Goal: Navigation & Orientation: Find specific page/section

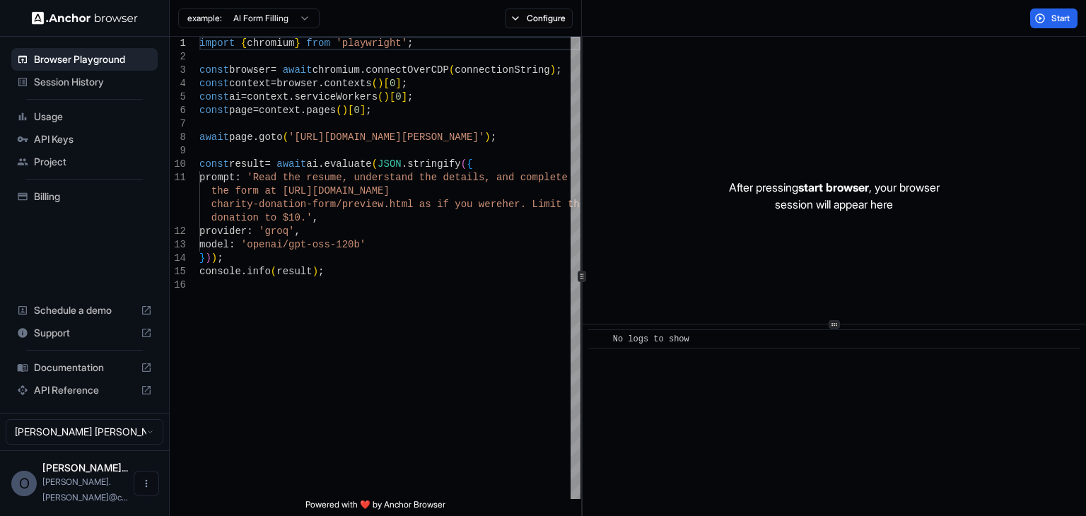
click at [76, 114] on span "Usage" at bounding box center [93, 117] width 118 height 14
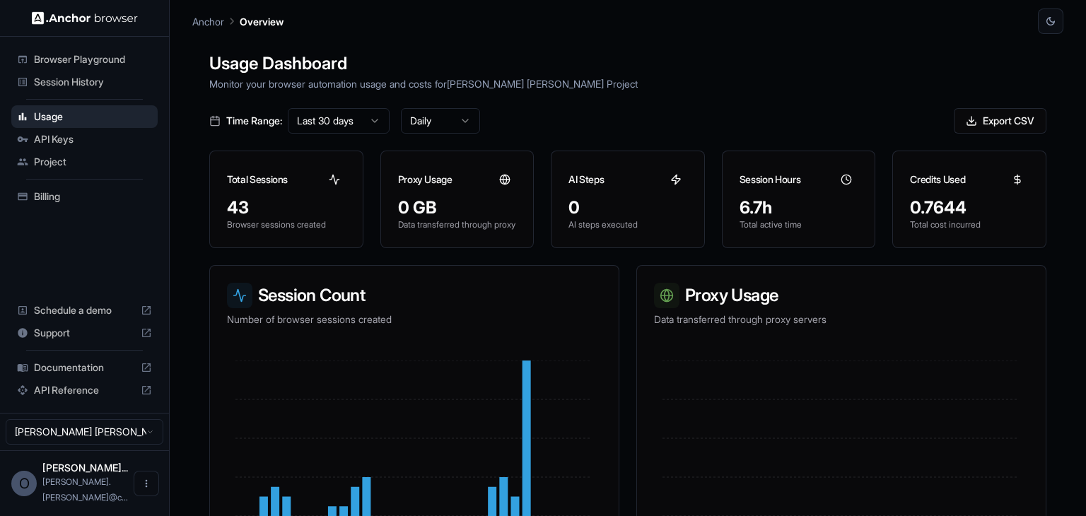
click at [73, 199] on span "Billing" at bounding box center [93, 196] width 118 height 14
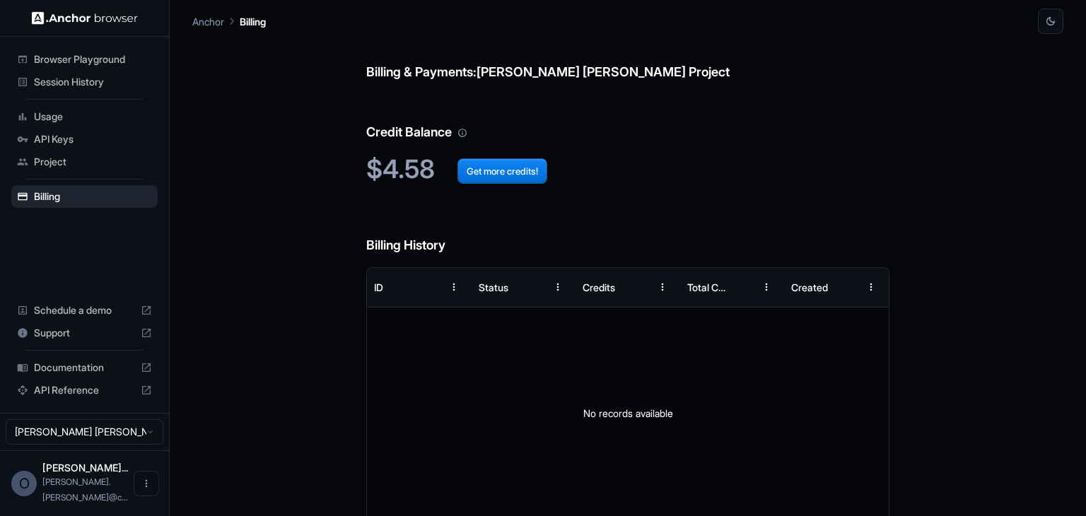
click at [106, 57] on span "Browser Playground" at bounding box center [93, 59] width 118 height 14
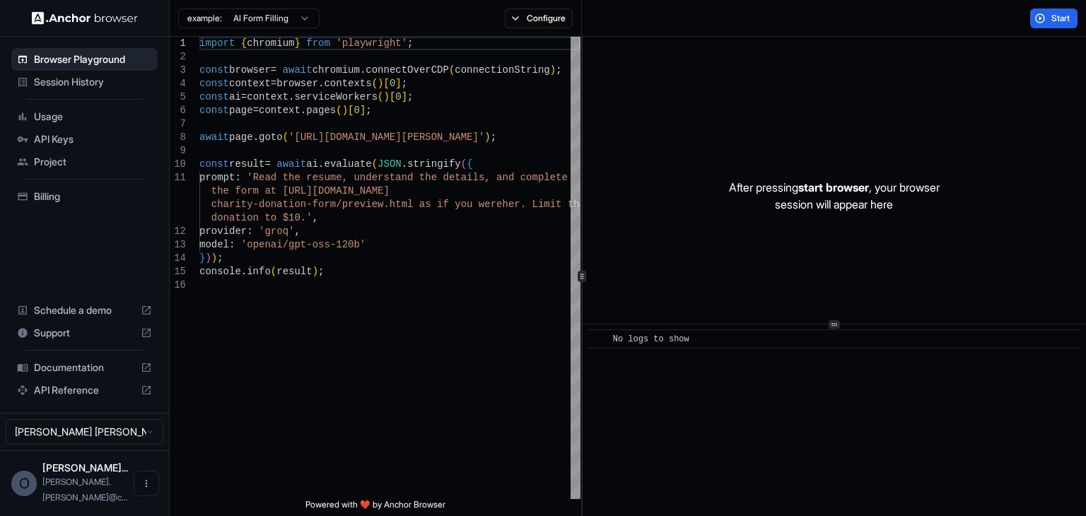
click at [96, 76] on span "Session History" at bounding box center [93, 82] width 118 height 14
